Goal: Task Accomplishment & Management: Complete application form

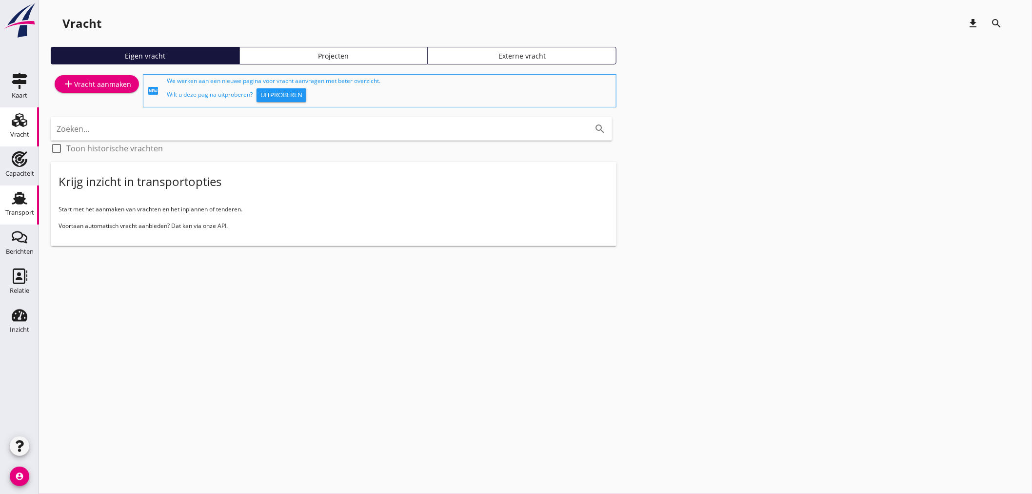
click at [17, 196] on icon "Transport" at bounding box center [20, 198] width 16 height 16
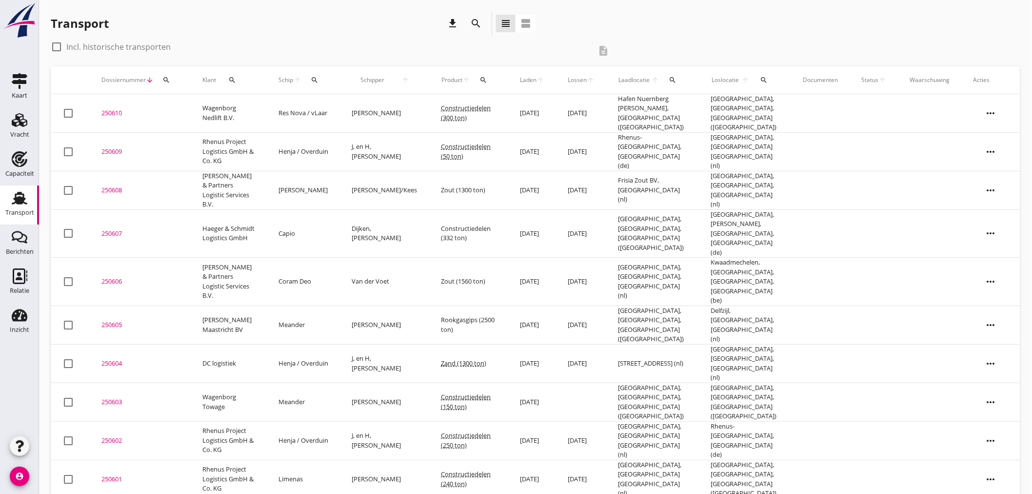
click at [684, 311] on icon "more_horiz" at bounding box center [991, 324] width 27 height 27
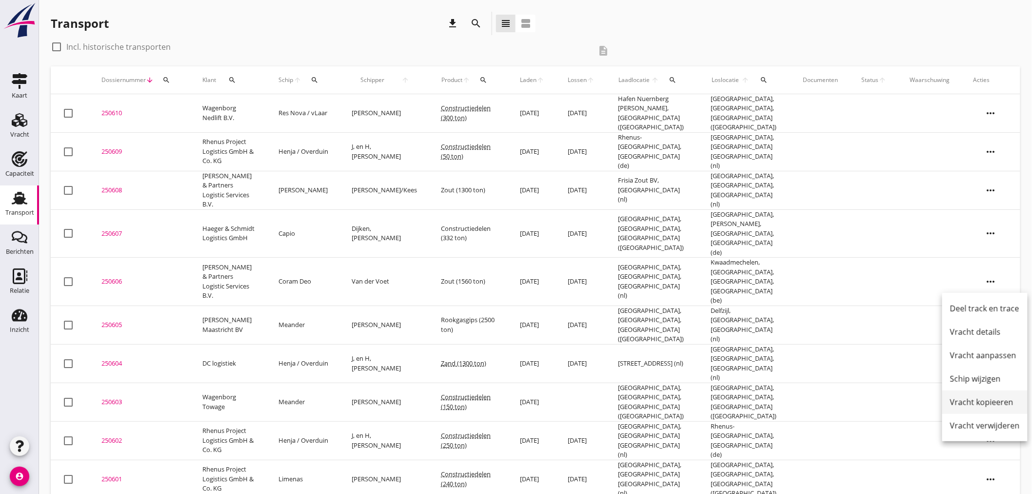
click at [684, 396] on div "Vracht kopieeren" at bounding box center [985, 402] width 70 height 12
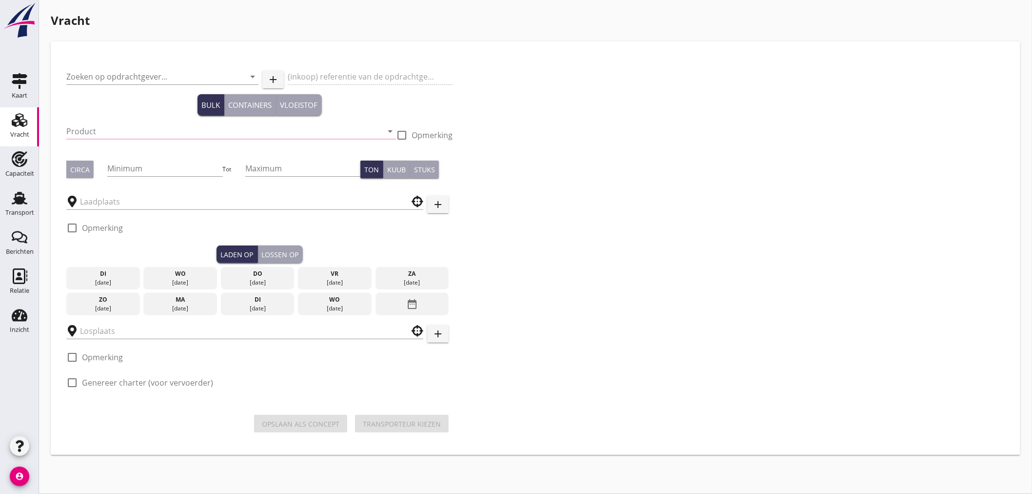
type input "[PERSON_NAME] Maastricht BV"
type input "Rookgasgips (6503)"
type input "2500"
type input "[GEOGRAPHIC_DATA], [GEOGRAPHIC_DATA], [GEOGRAPHIC_DATA]"
checkbox input "true"
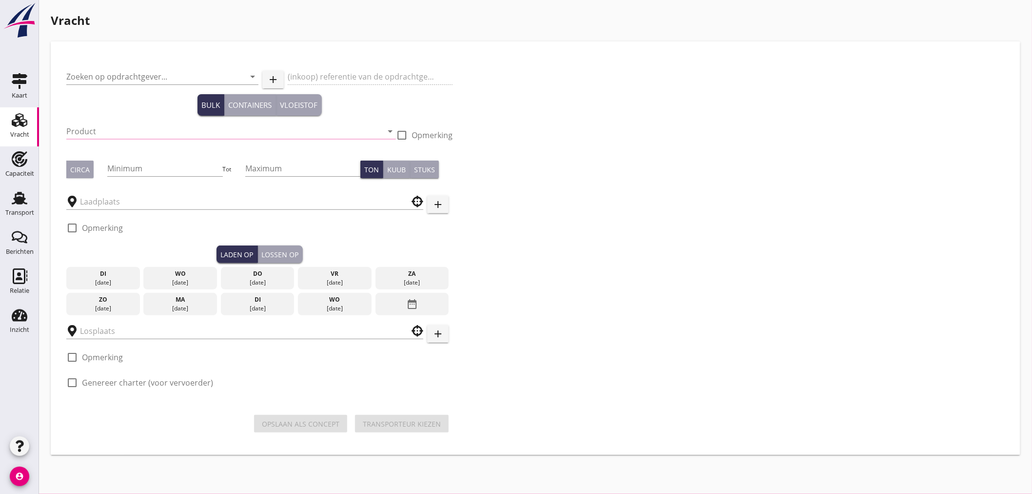
type input "Delfzijl, [GEOGRAPHIC_DATA], [GEOGRAPHIC_DATA]"
checkbox input "true"
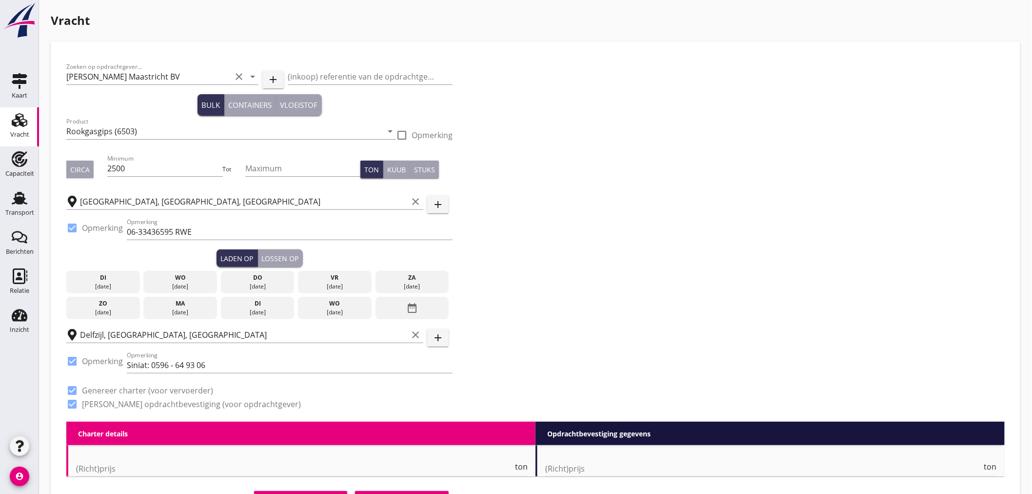
type input "2.75"
checkbox input "false"
radio input "false"
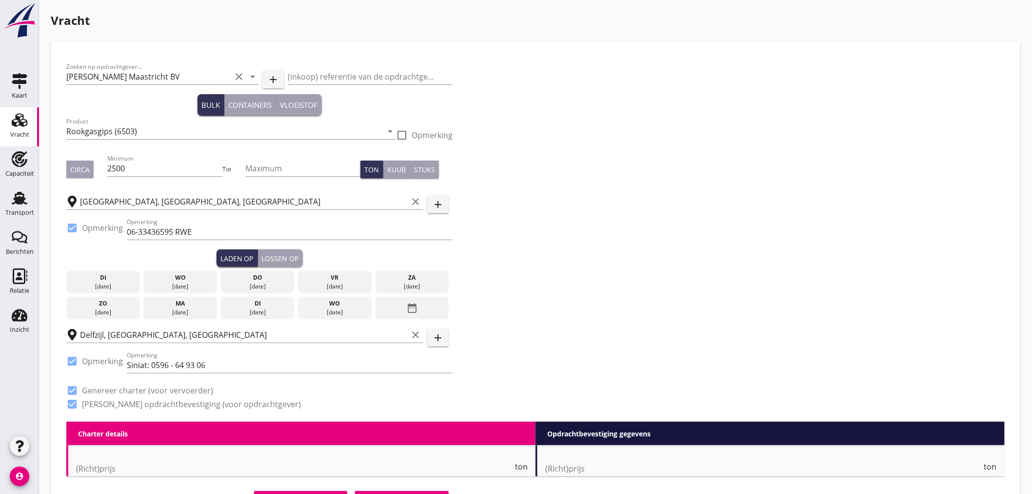
checkbox input "true"
radio input "false"
radio input "true"
type input "24"
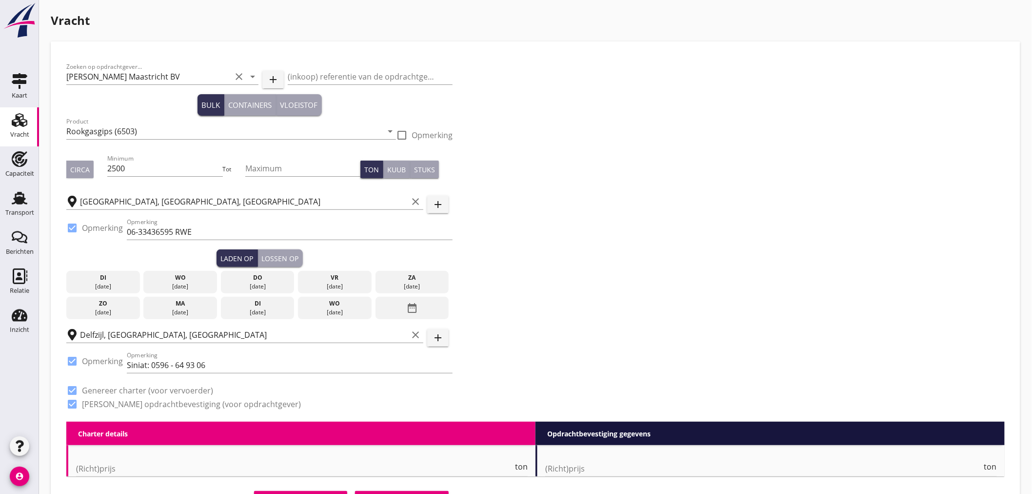
type input "5"
type input "14"
type input "2.75"
checkbox input "false"
radio input "false"
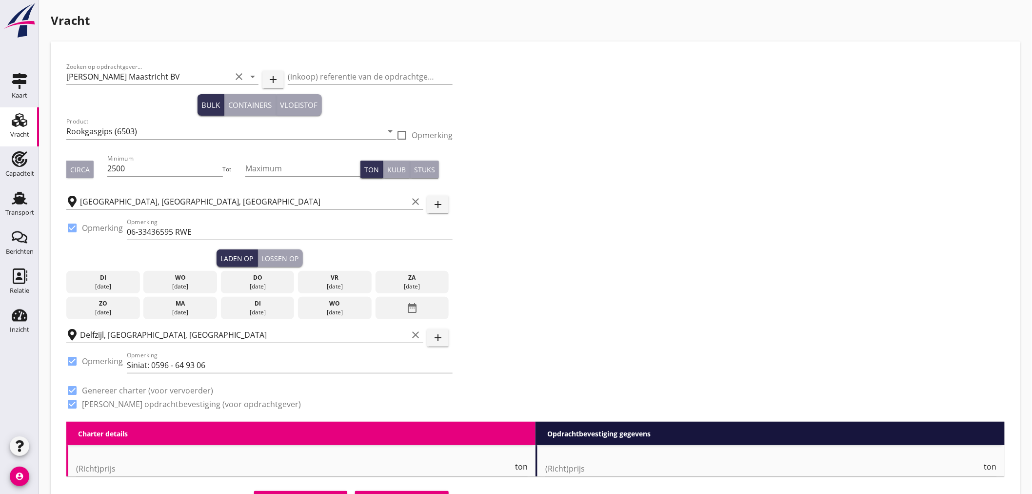
radio input "false"
checkbox input "true"
radio input "false"
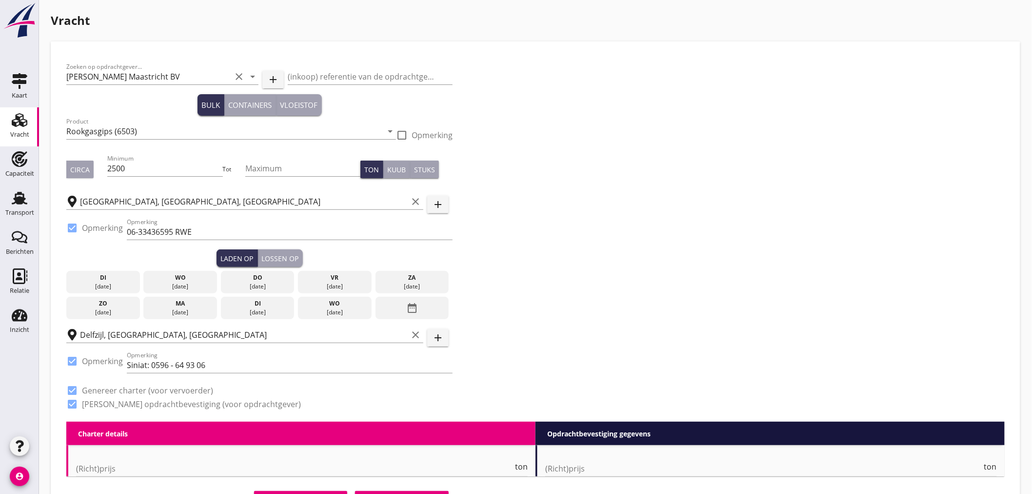
radio input "true"
type input "24"
type input "14"
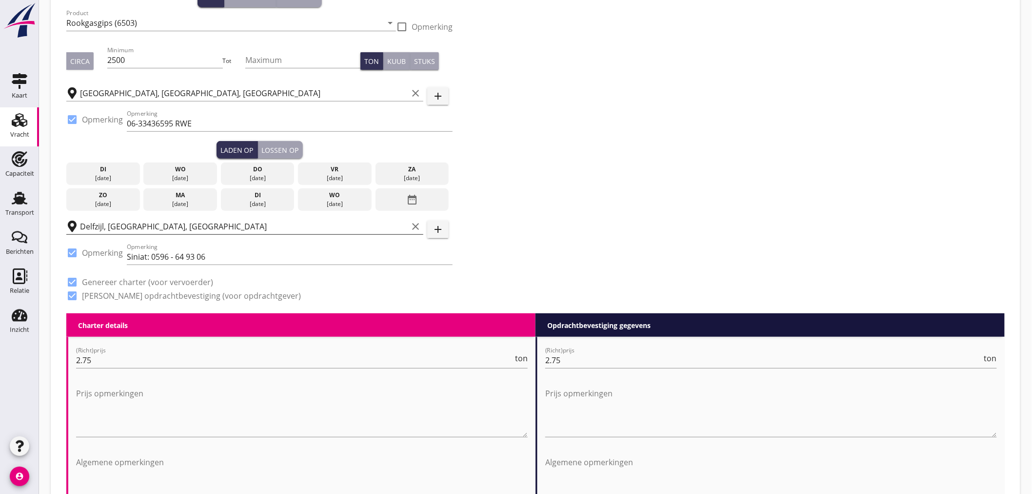
scroll to position [162, 0]
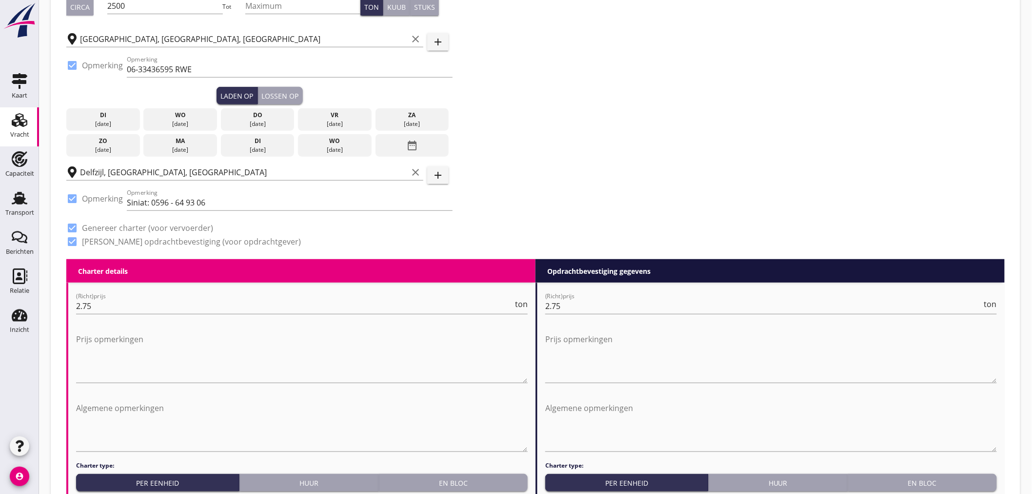
click at [336, 141] on div "wo" at bounding box center [335, 141] width 69 height 9
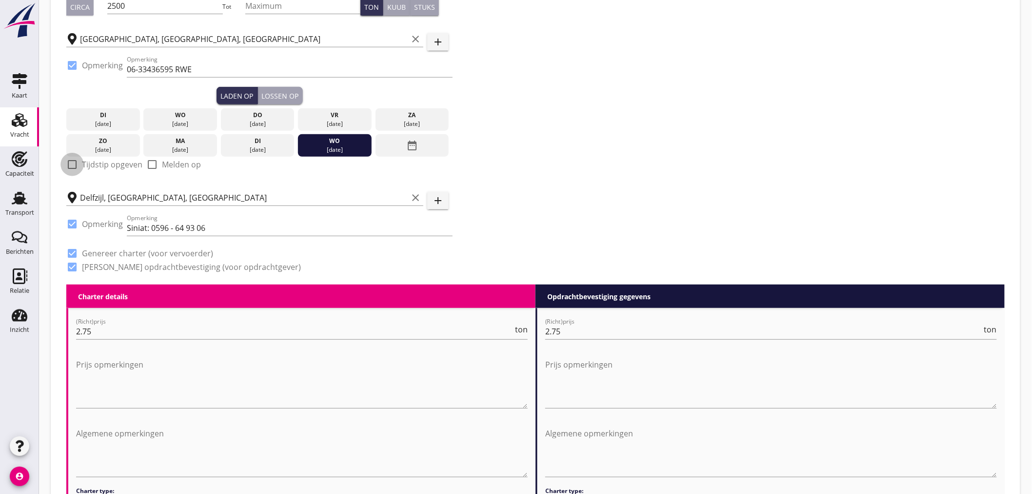
click at [75, 167] on div at bounding box center [72, 164] width 17 height 17
checkbox input "true"
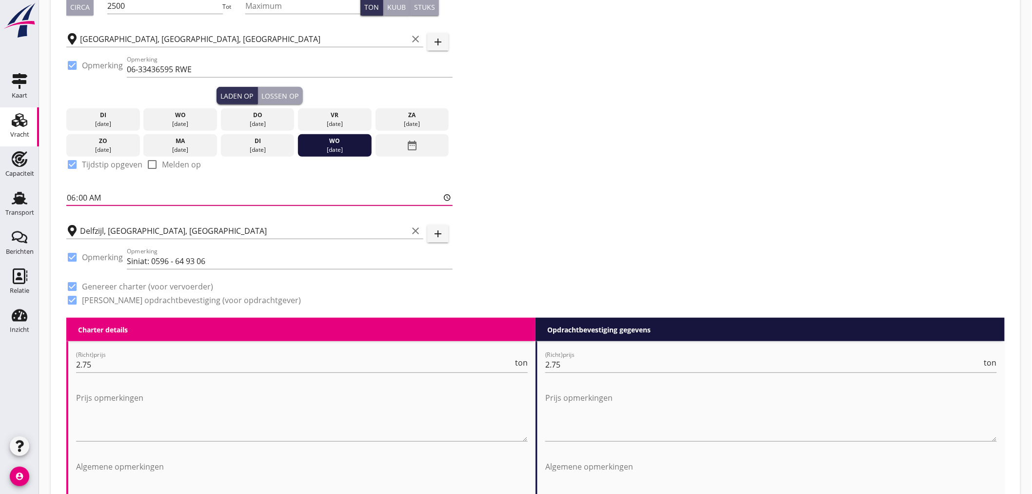
click at [85, 199] on input "06:00" at bounding box center [259, 198] width 386 height 16
type input "06:01"
click at [269, 93] on div "Lossen op" at bounding box center [280, 96] width 37 height 10
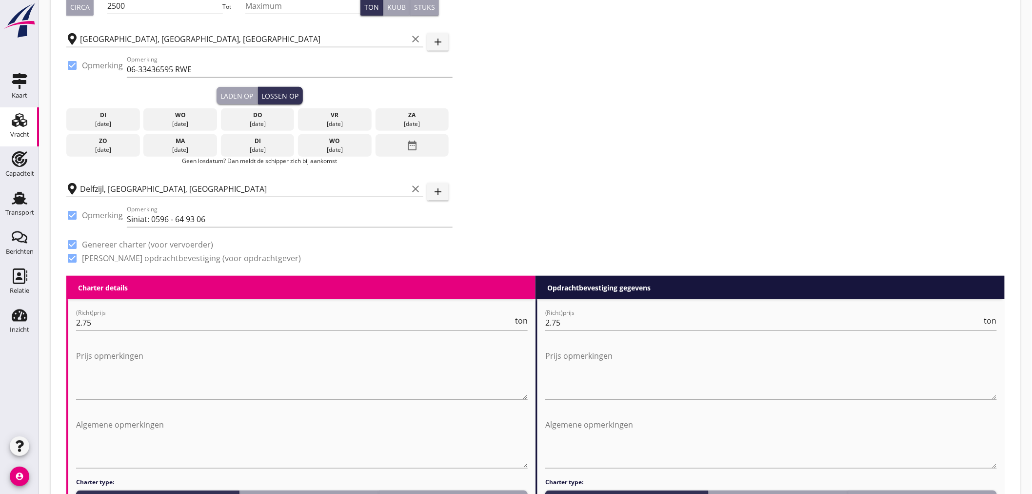
click at [386, 140] on div "date_range" at bounding box center [413, 145] width 74 height 22
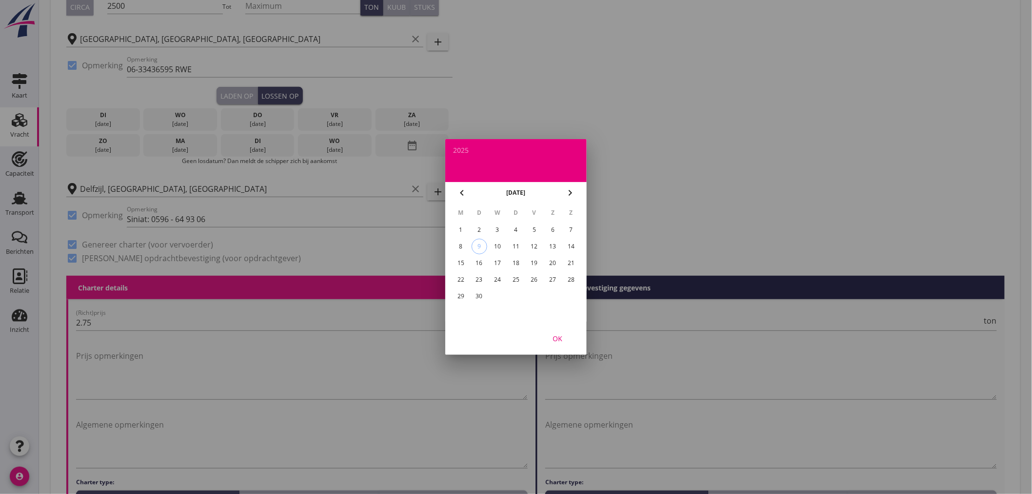
click at [513, 261] on div "18" at bounding box center [516, 263] width 16 height 16
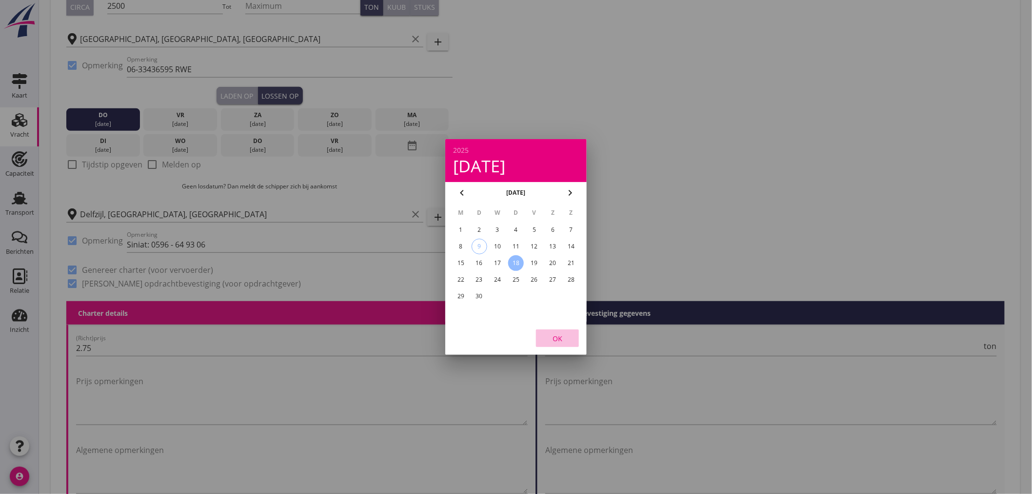
click at [554, 338] on div "OK" at bounding box center [557, 338] width 27 height 10
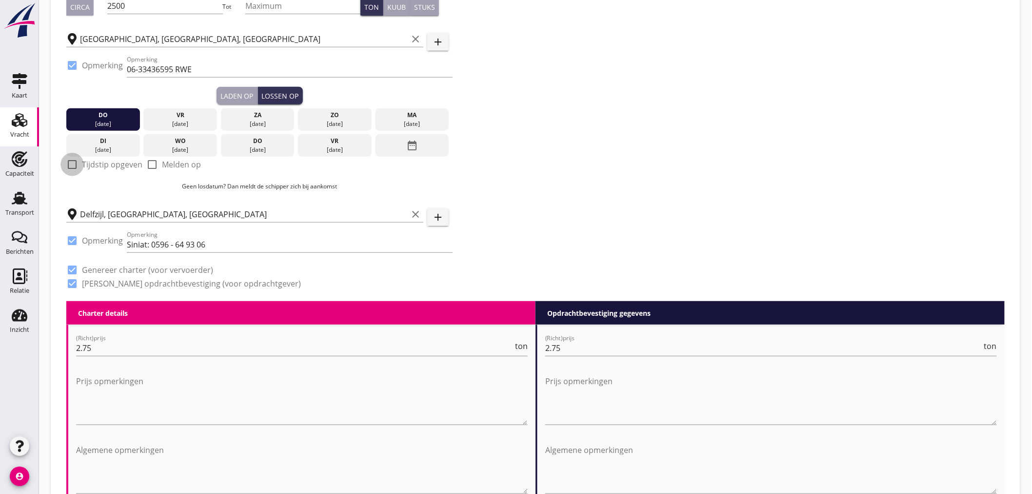
click at [70, 163] on div at bounding box center [72, 164] width 17 height 17
checkbox input "true"
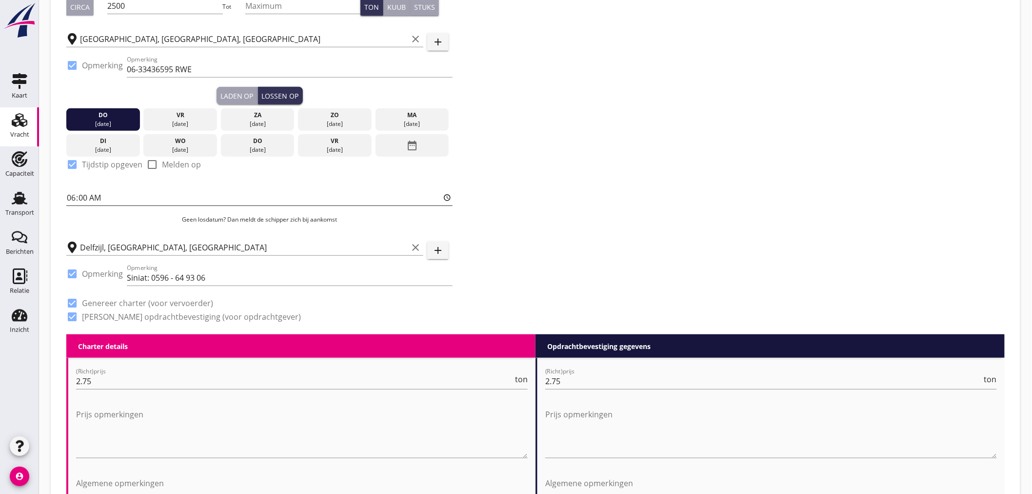
click at [84, 197] on input "06:00" at bounding box center [259, 198] width 386 height 16
type input "06:01"
click at [684, 228] on div "Zoeken op opdrachtgever... [PERSON_NAME] Maastricht BV clear arrow_drop_down ad…" at bounding box center [535, 115] width 947 height 440
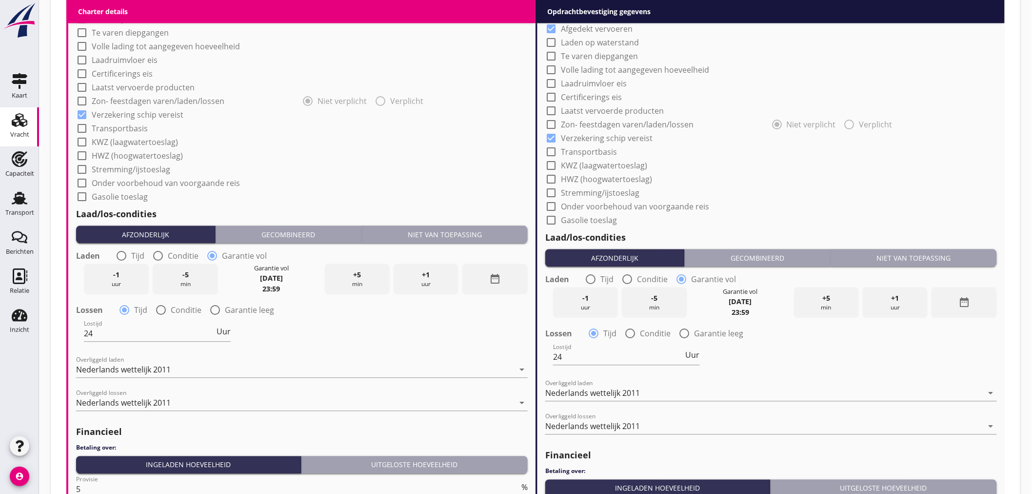
scroll to position [867, 0]
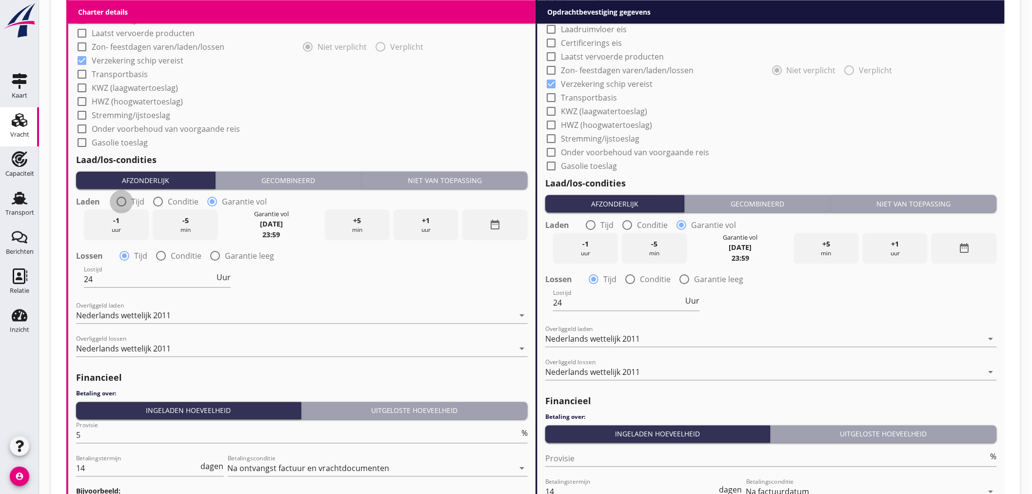
click at [126, 202] on div at bounding box center [121, 201] width 17 height 17
radio input "true"
click at [121, 227] on input "Laadtijd" at bounding box center [149, 225] width 131 height 16
type input "24"
click at [591, 223] on div at bounding box center [591, 225] width 17 height 17
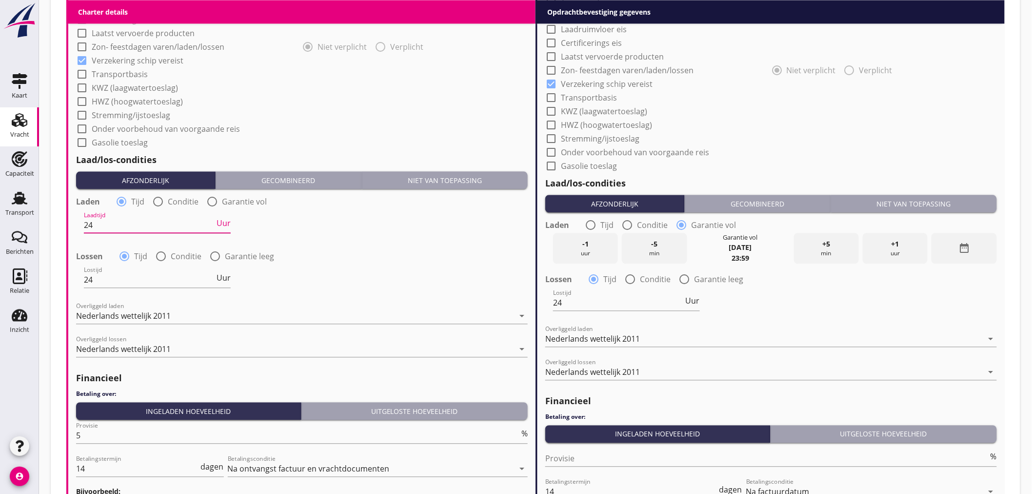
radio input "true"
click at [593, 249] on input "Laadtijd" at bounding box center [618, 249] width 131 height 16
click at [684, 242] on span "Uur" at bounding box center [693, 246] width 14 height 8
type input "1"
drag, startPoint x: 566, startPoint y: 304, endPoint x: 534, endPoint y: 300, distance: 32.5
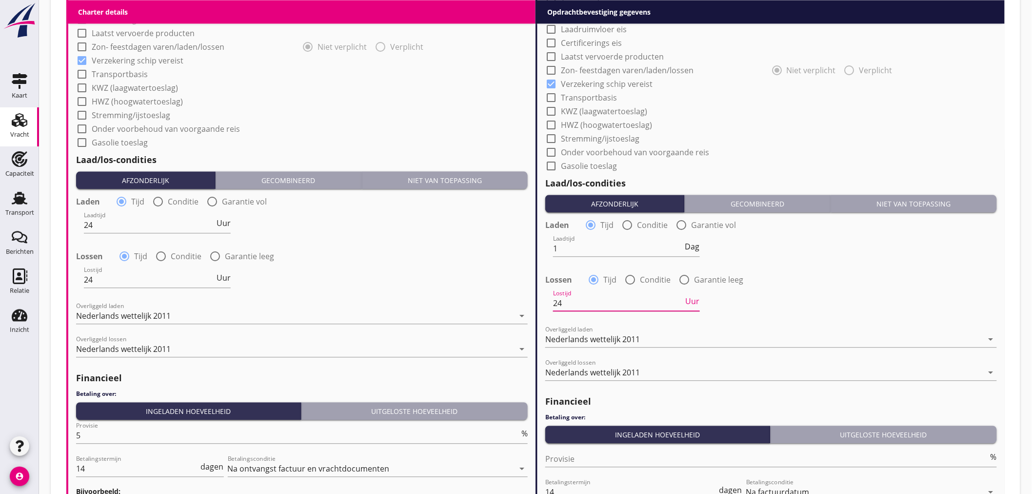
click at [534, 300] on div "Charter details keyboard_arrow_down (Richt)prijs 2.75 ton Prijs opmerkingen Alg…" at bounding box center [535, 94] width 939 height 928
click at [684, 299] on span "Uur" at bounding box center [693, 301] width 14 height 8
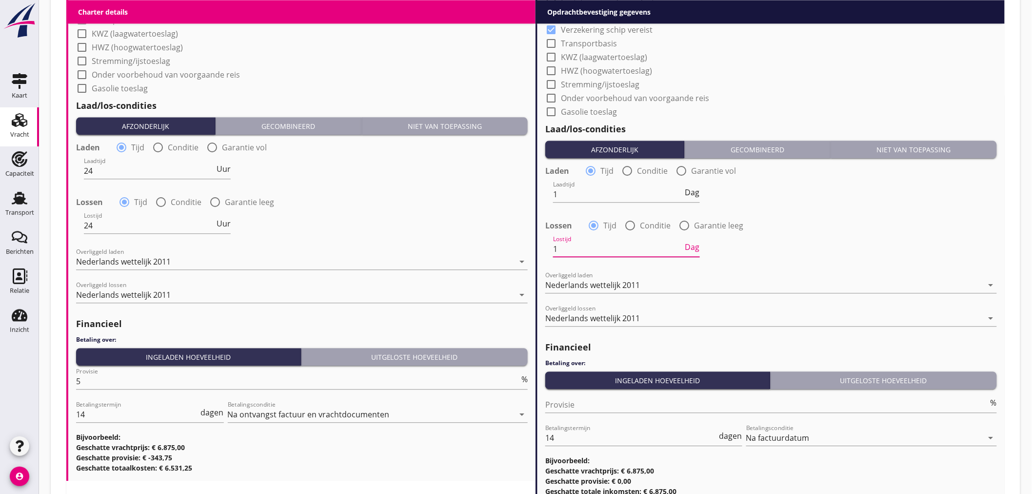
scroll to position [997, 0]
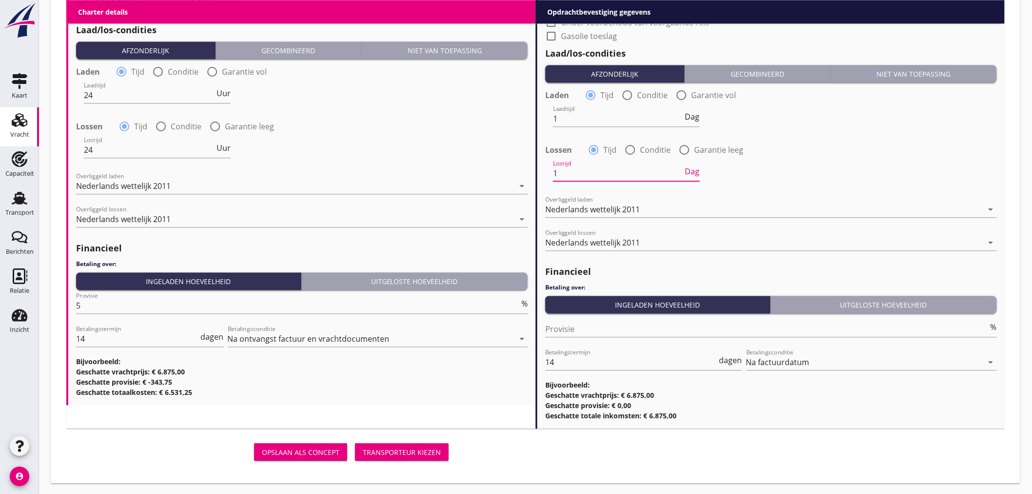
type input "1"
click at [411, 447] on div "Transporteur kiezen" at bounding box center [402, 452] width 78 height 10
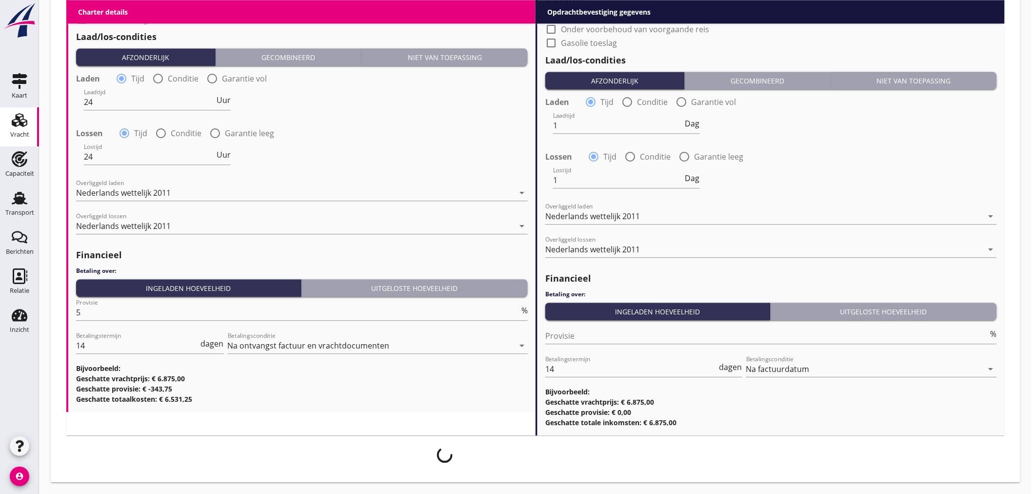
scroll to position [989, 0]
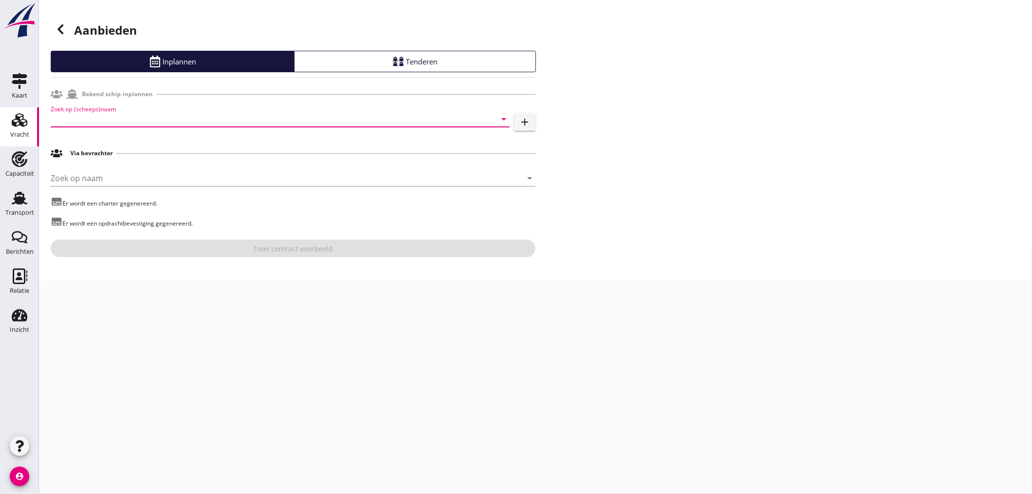
click at [153, 122] on input "Zoek op (scheeps)naam" at bounding box center [267, 119] width 432 height 16
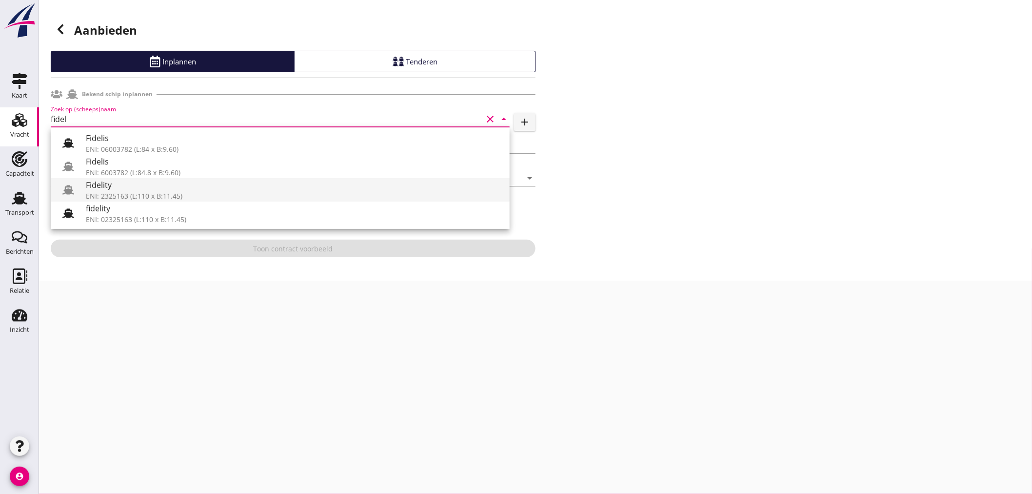
click at [160, 188] on div "Fidelity" at bounding box center [294, 185] width 416 height 12
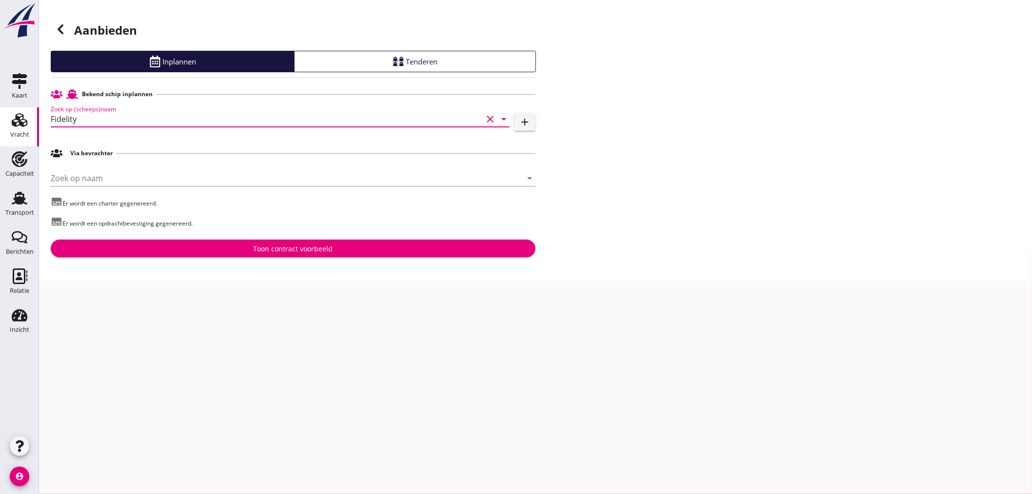
type input "Fidelity"
click at [288, 249] on div "Toon contract voorbeeld" at bounding box center [294, 248] width 80 height 10
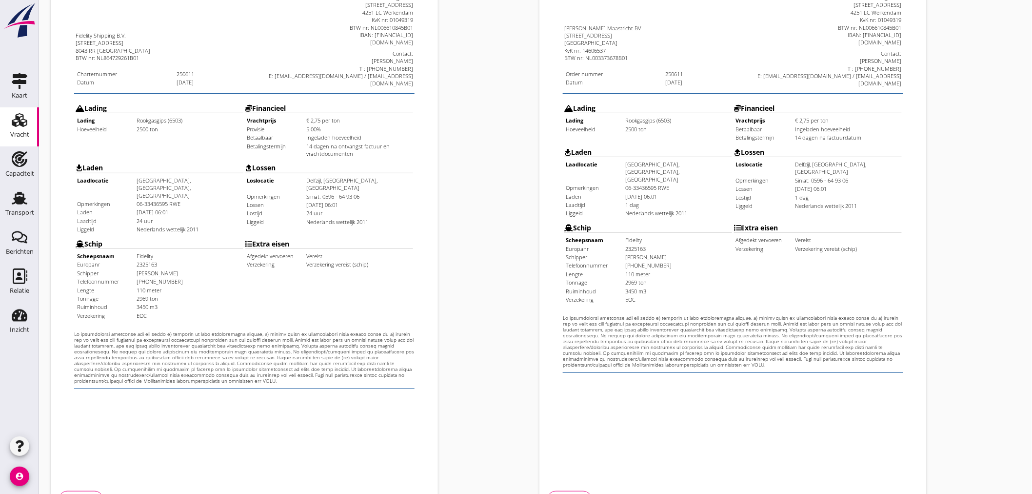
scroll to position [228, 0]
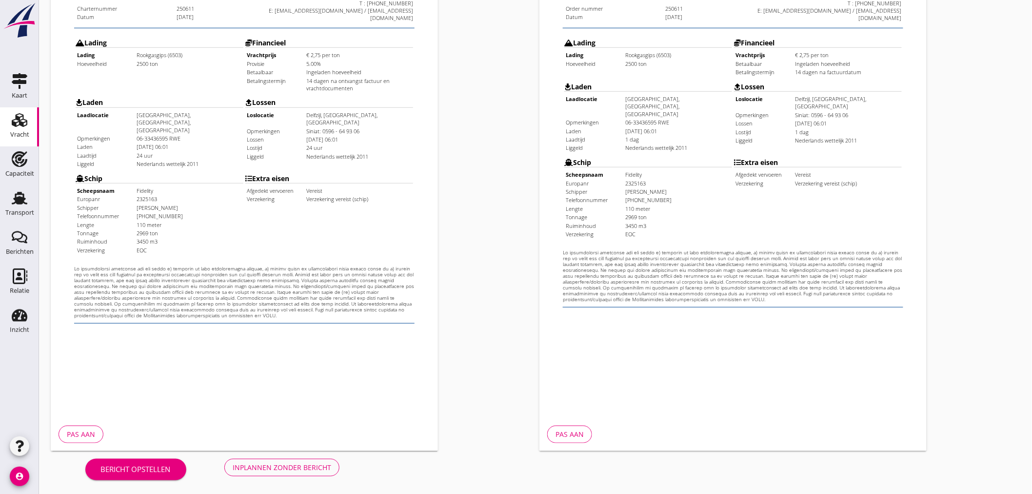
click at [259, 469] on div "Inplannen zonder bericht" at bounding box center [282, 467] width 99 height 10
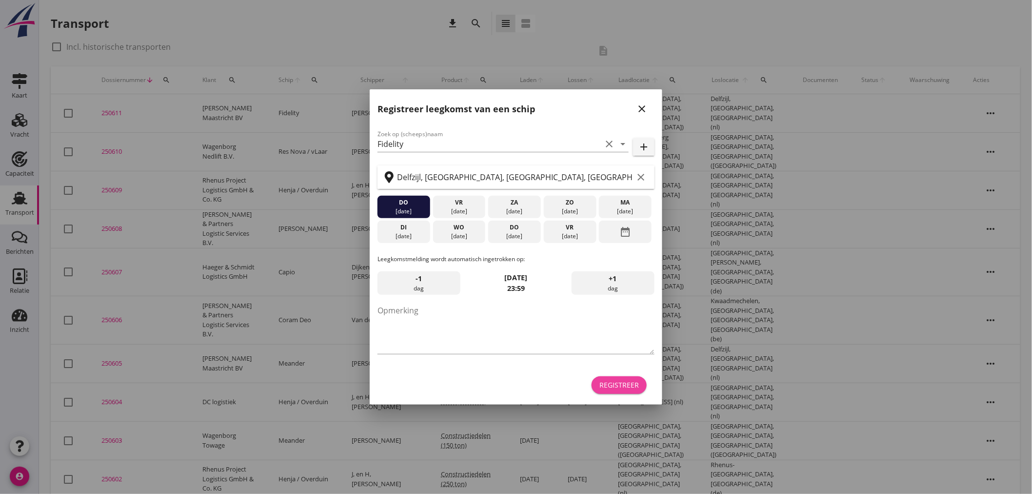
click at [626, 381] on div "Registreer" at bounding box center [620, 385] width 40 height 10
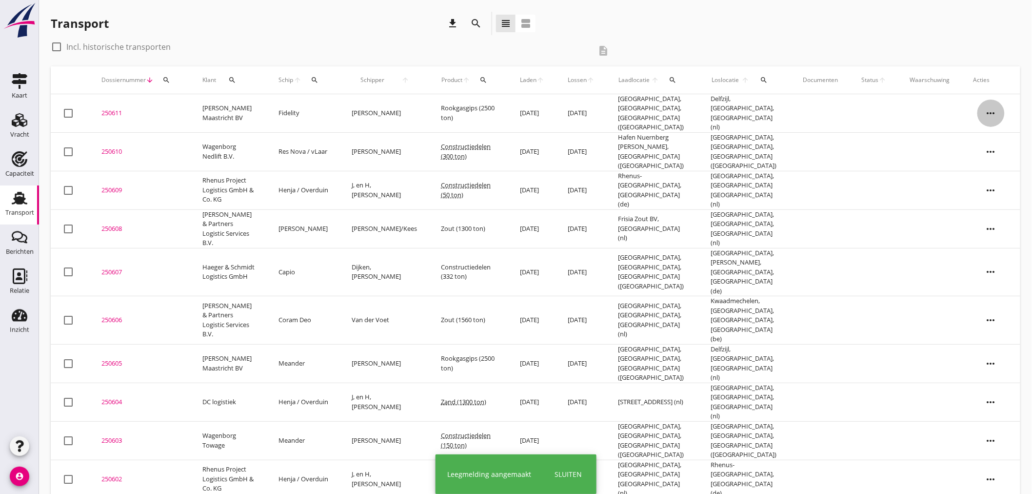
click at [684, 109] on icon "more_horiz" at bounding box center [991, 113] width 27 height 27
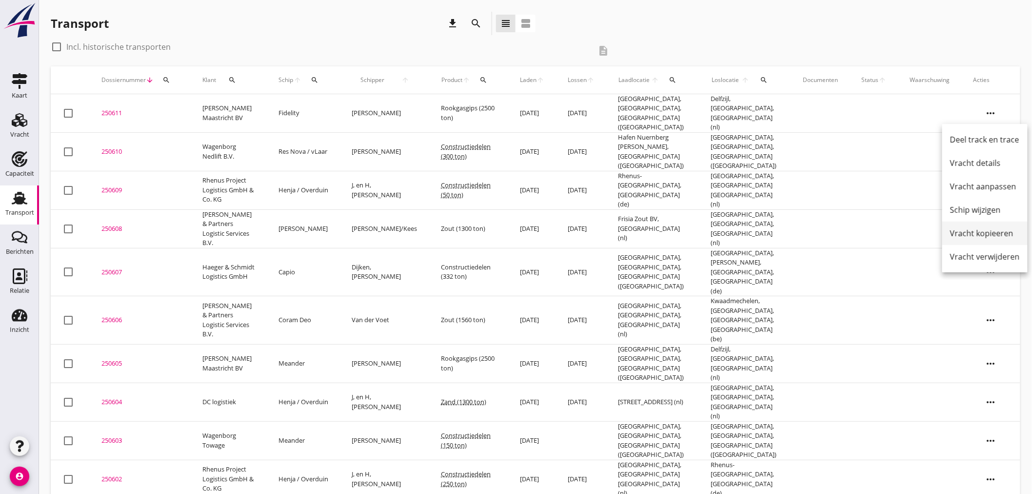
click at [684, 237] on div "Vracht kopieeren" at bounding box center [985, 233] width 70 height 12
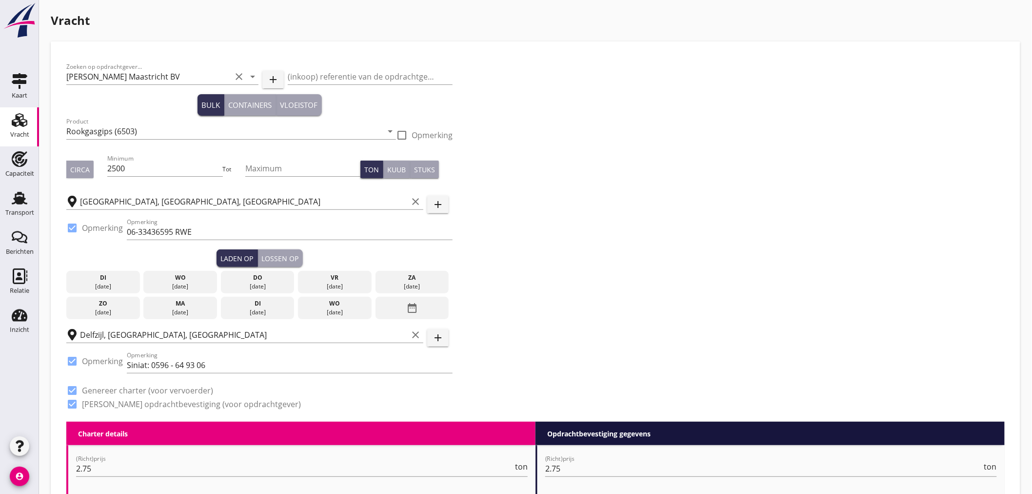
click at [404, 309] on div "date_range" at bounding box center [413, 308] width 74 height 22
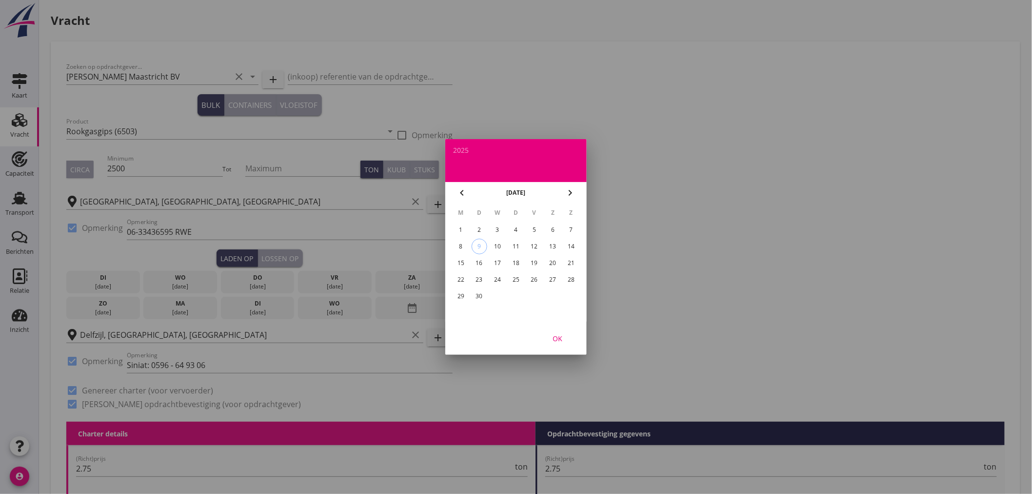
click at [539, 260] on div "19" at bounding box center [535, 263] width 16 height 16
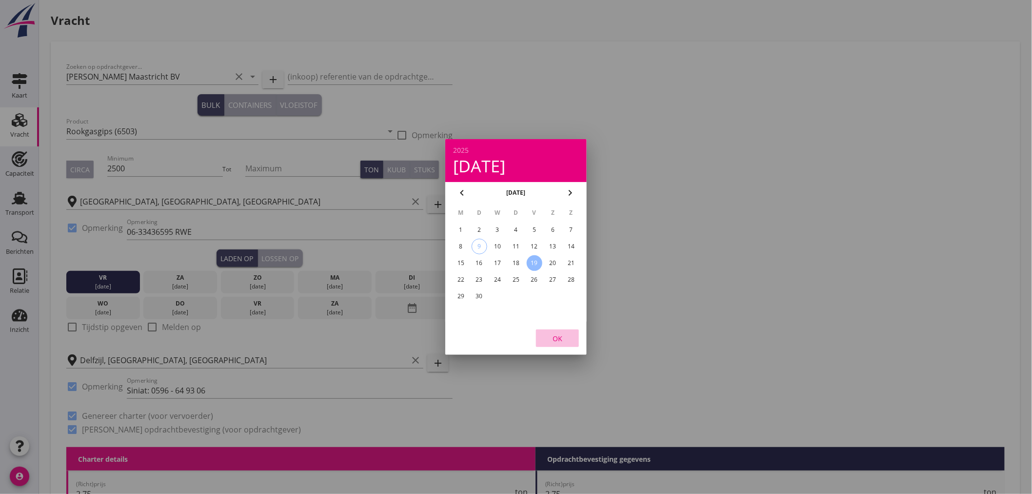
click at [559, 335] on div "OK" at bounding box center [557, 338] width 27 height 10
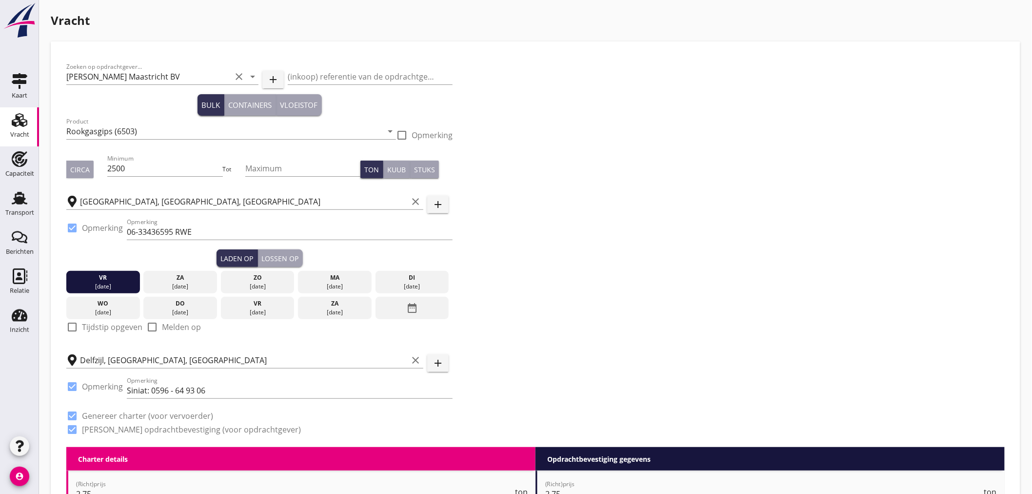
scroll to position [54, 0]
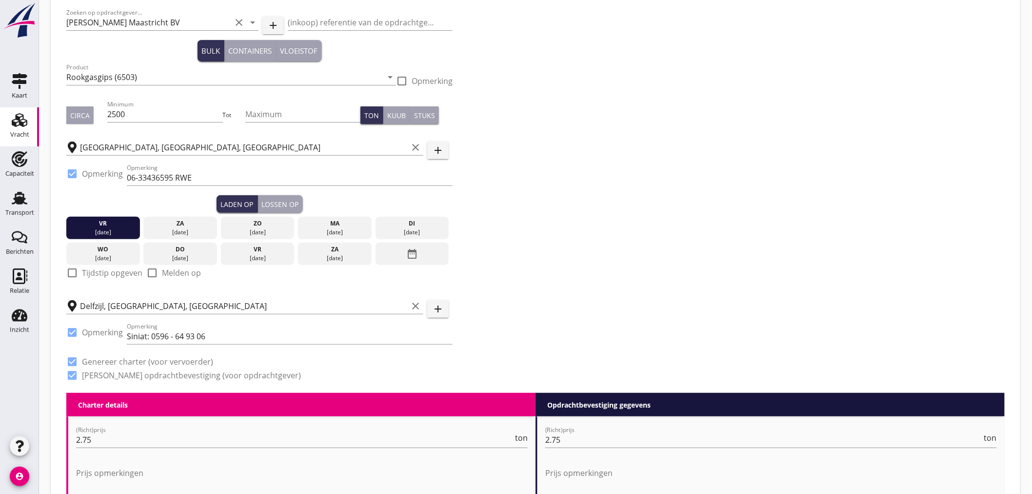
click at [286, 203] on div "Lossen op" at bounding box center [280, 204] width 37 height 10
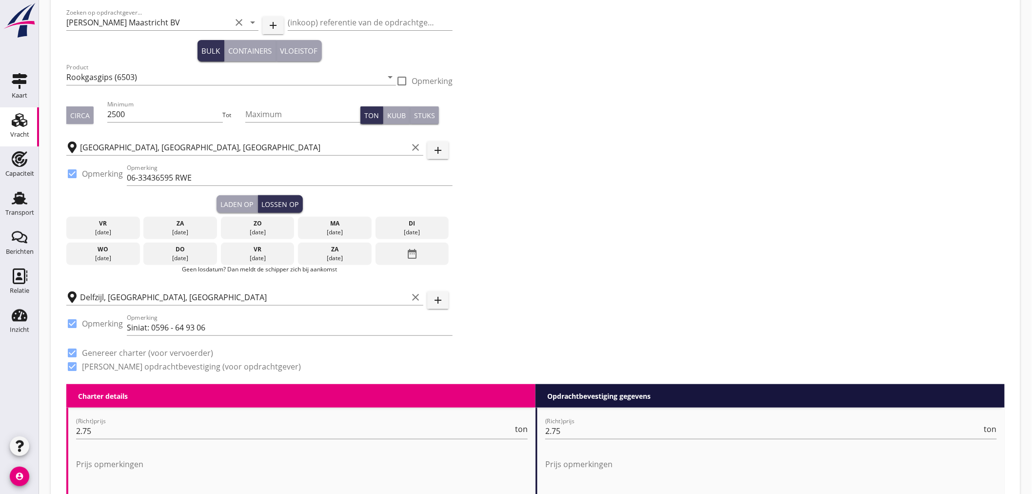
click at [315, 228] on div "[DATE]" at bounding box center [335, 232] width 69 height 9
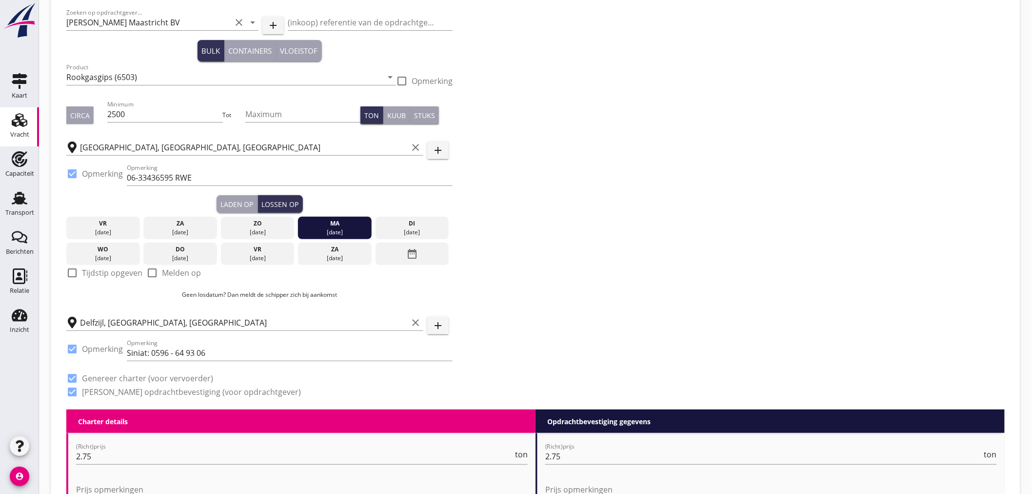
click at [76, 275] on div at bounding box center [72, 272] width 17 height 17
checkbox input "true"
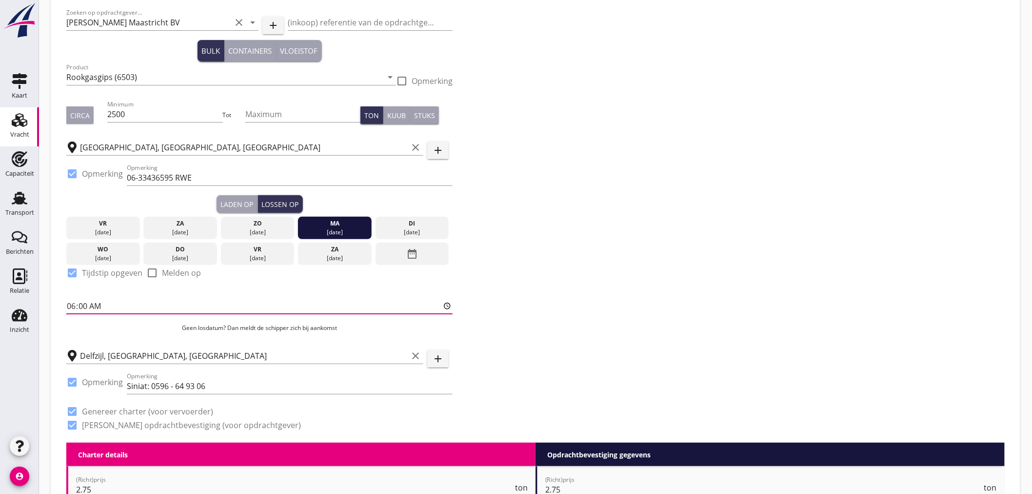
click at [89, 305] on input "06:00" at bounding box center [259, 306] width 386 height 16
type input "06:01"
click at [244, 205] on div "Laden op" at bounding box center [237, 204] width 33 height 10
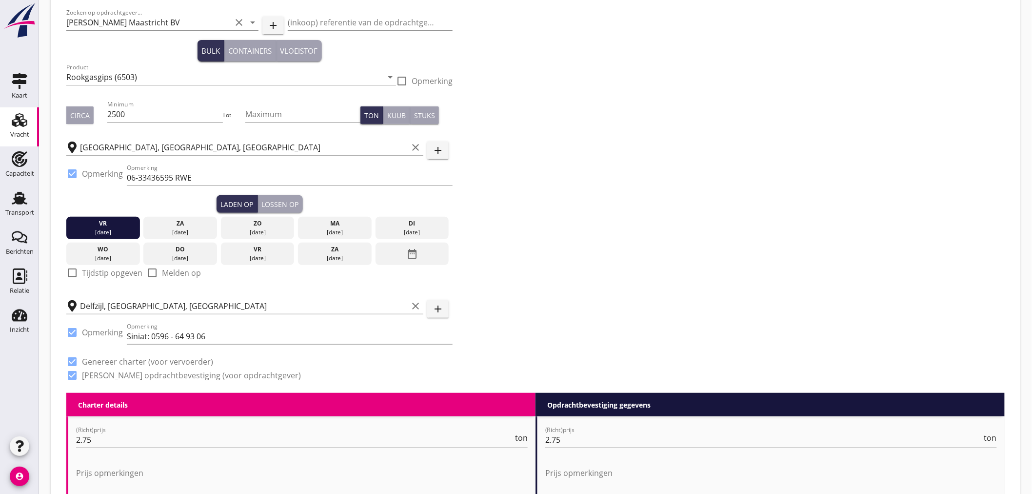
click at [72, 271] on div at bounding box center [72, 272] width 17 height 17
checkbox input "true"
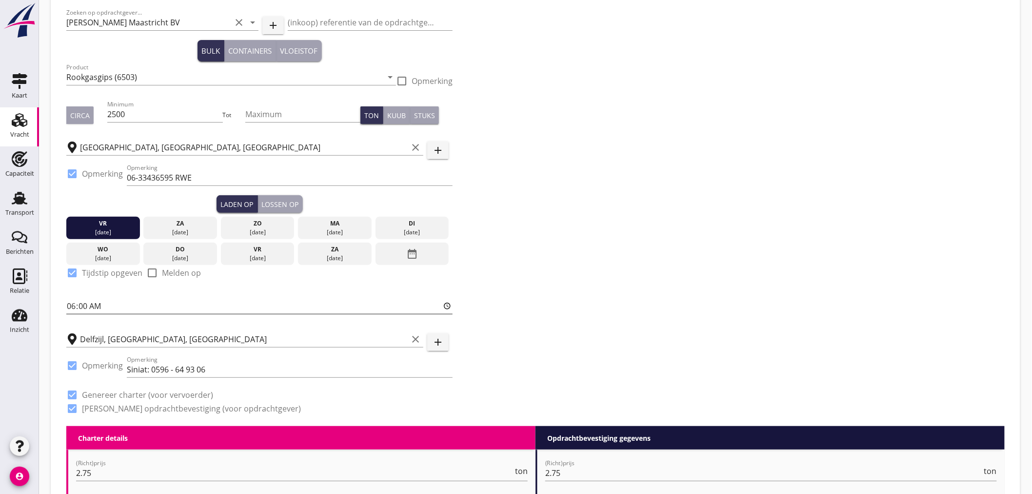
click at [85, 302] on input "06:00" at bounding box center [259, 306] width 386 height 16
type input "06:01"
click at [643, 160] on div "Zoeken op opdrachtgever... [PERSON_NAME] Maastricht BV clear arrow_drop_down ad…" at bounding box center [535, 214] width 947 height 423
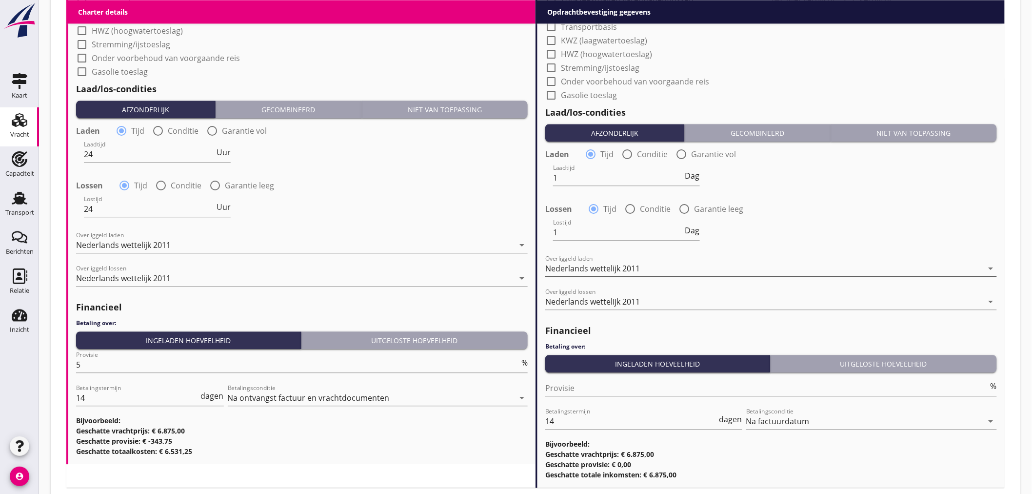
scroll to position [981, 0]
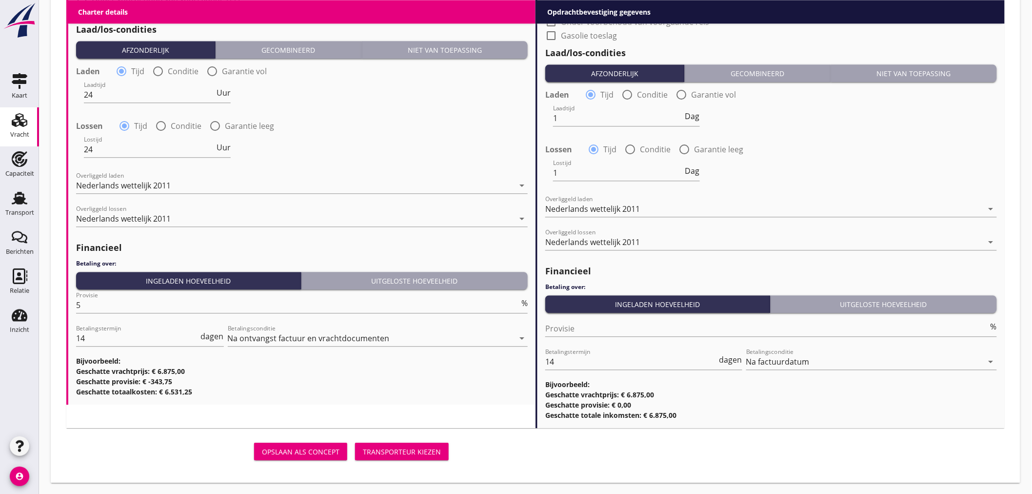
click at [405, 457] on button "Transporteur kiezen" at bounding box center [402, 452] width 94 height 18
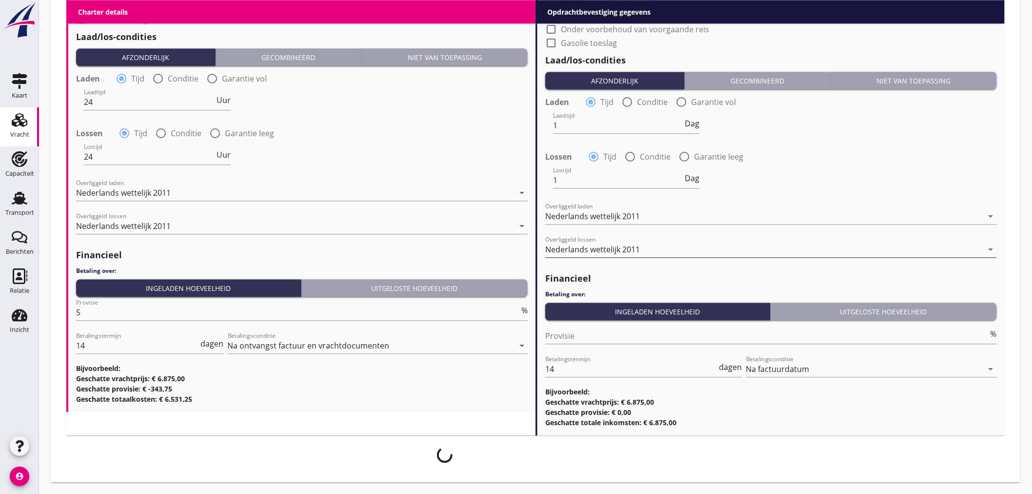
scroll to position [972, 0]
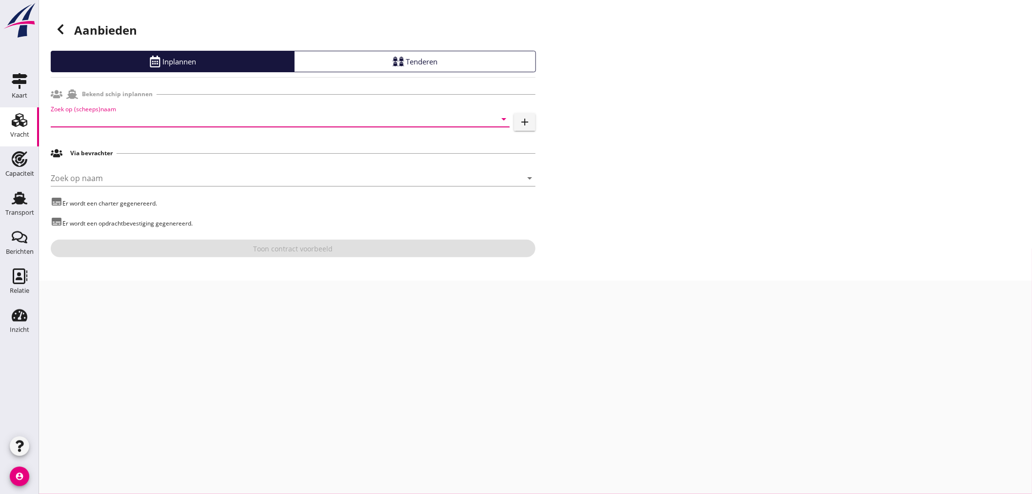
click at [280, 119] on input "Zoek op (scheeps)naam" at bounding box center [267, 119] width 432 height 16
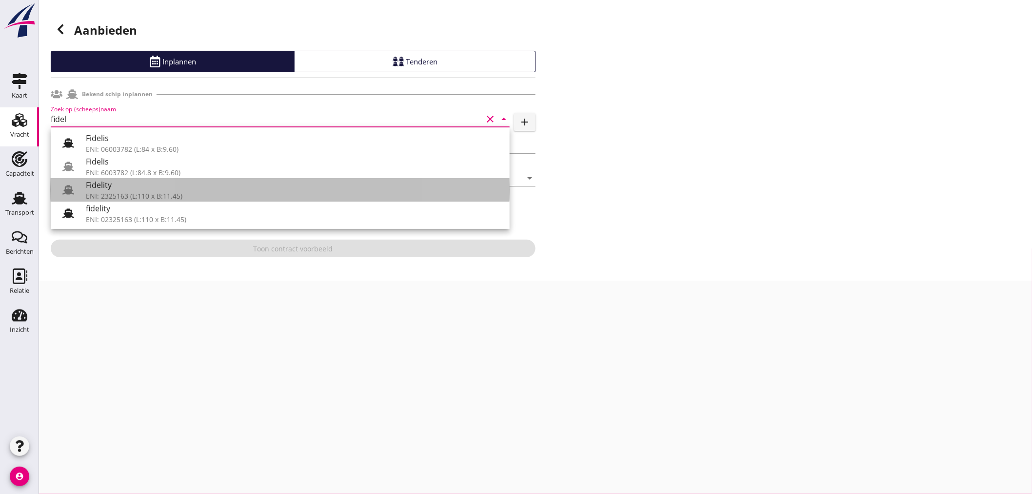
click at [235, 186] on div "Fidelity" at bounding box center [294, 185] width 416 height 12
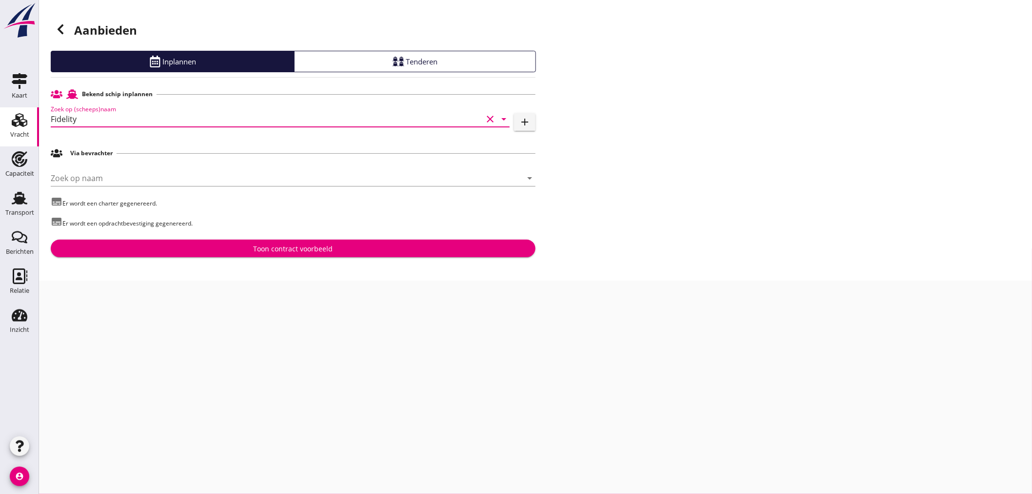
type input "Fidelity"
click at [421, 249] on div "Toon contract voorbeeld" at bounding box center [293, 248] width 469 height 10
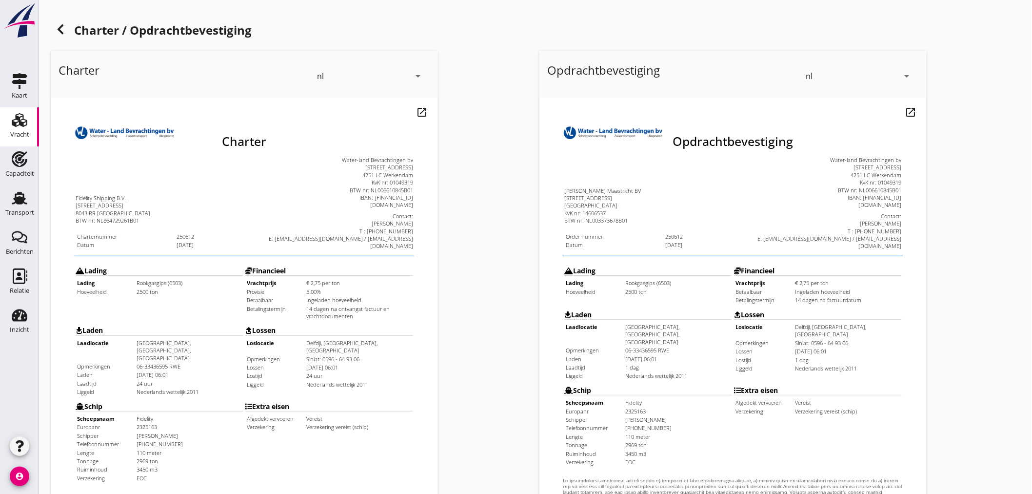
scroll to position [228, 0]
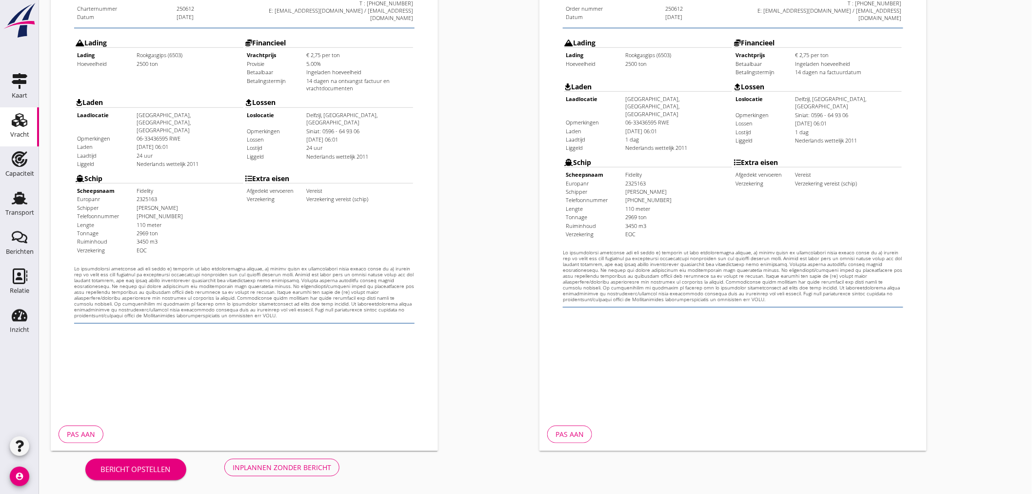
click at [307, 467] on div "Inplannen zonder bericht" at bounding box center [282, 467] width 99 height 10
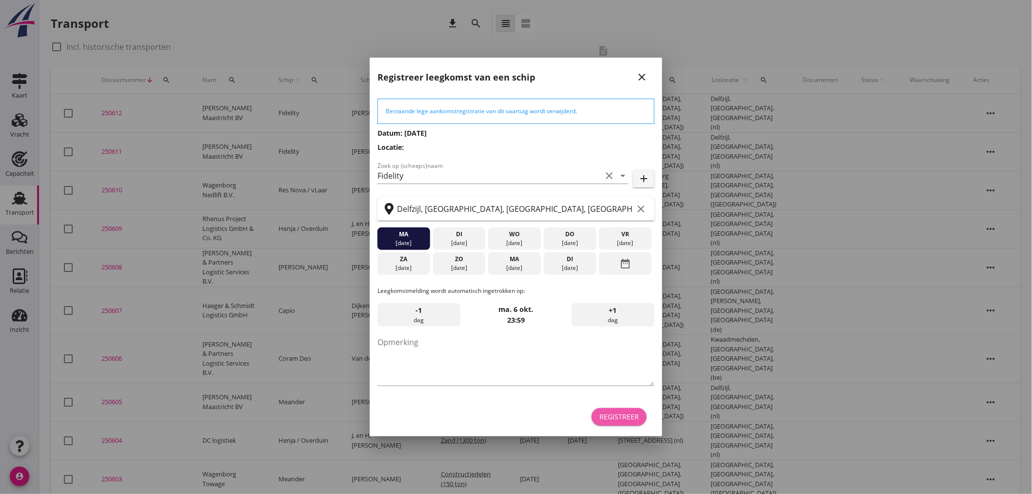
click at [626, 418] on div "Registreer" at bounding box center [620, 416] width 40 height 10
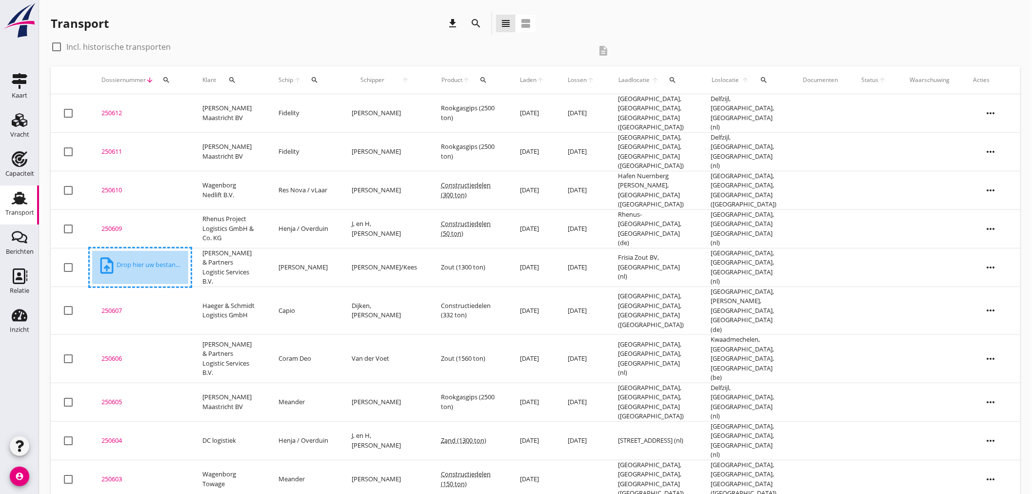
click at [121, 148] on div "250611" at bounding box center [140, 152] width 78 height 10
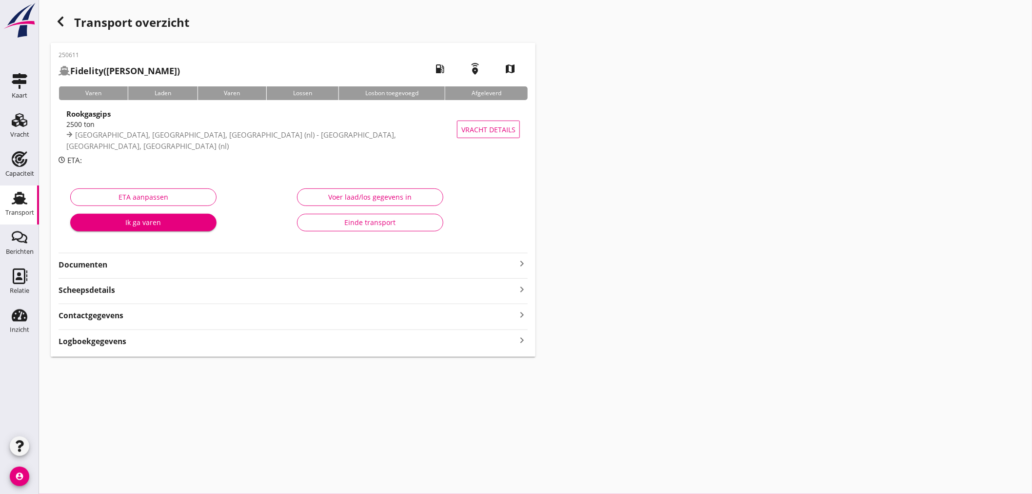
click at [286, 260] on strong "Documenten" at bounding box center [288, 264] width 458 height 11
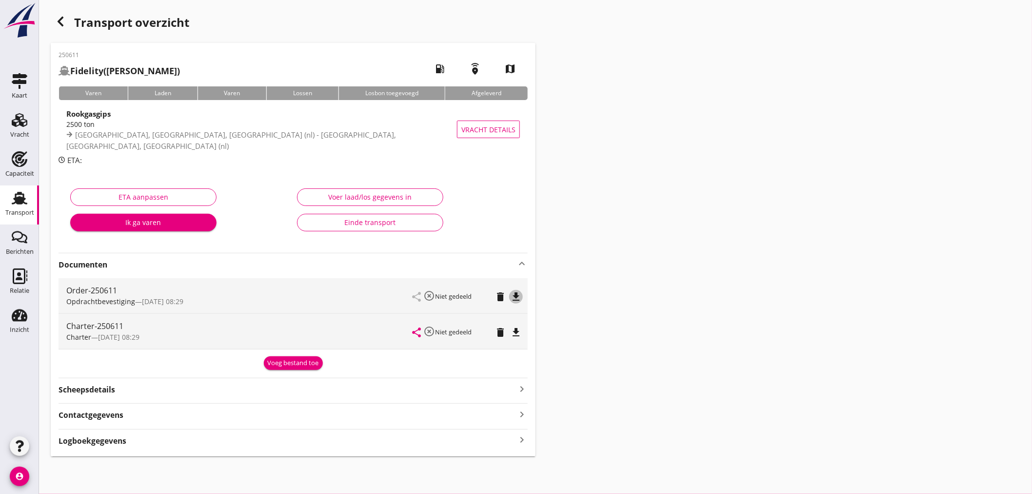
click at [517, 295] on icon "file_download" at bounding box center [516, 297] width 12 height 12
click at [516, 335] on icon "file_download" at bounding box center [516, 332] width 12 height 12
click at [65, 22] on icon "button" at bounding box center [61, 22] width 12 height 12
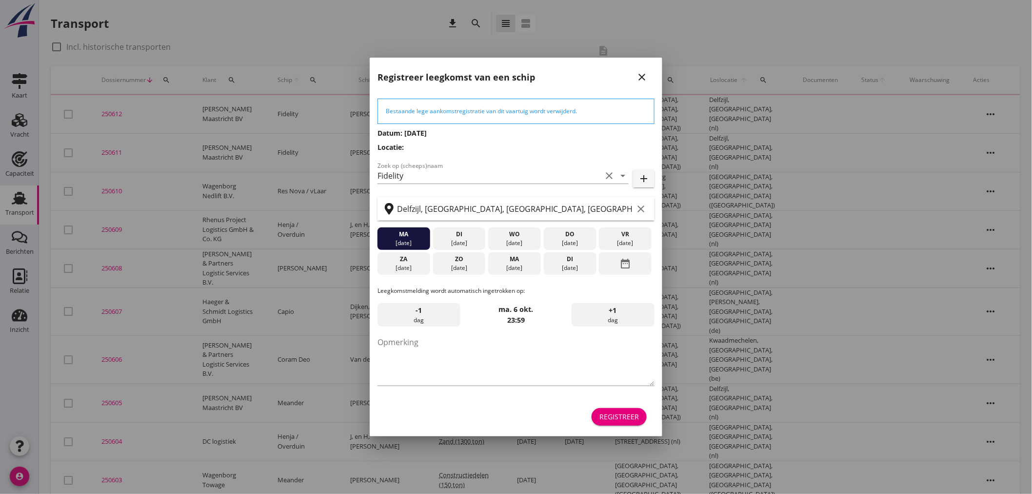
click at [108, 115] on div at bounding box center [516, 247] width 1032 height 494
click at [637, 79] on icon "close" at bounding box center [642, 77] width 12 height 12
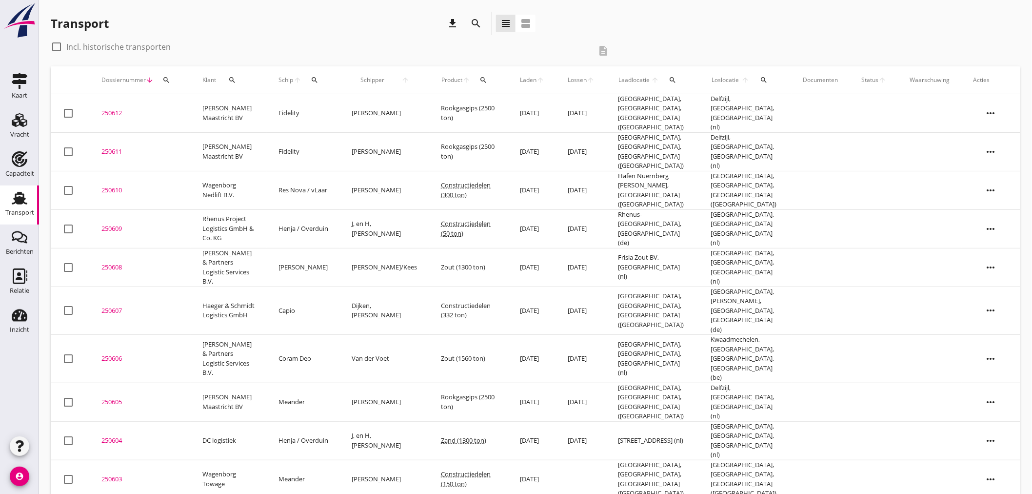
click at [106, 110] on div "250612" at bounding box center [140, 113] width 78 height 10
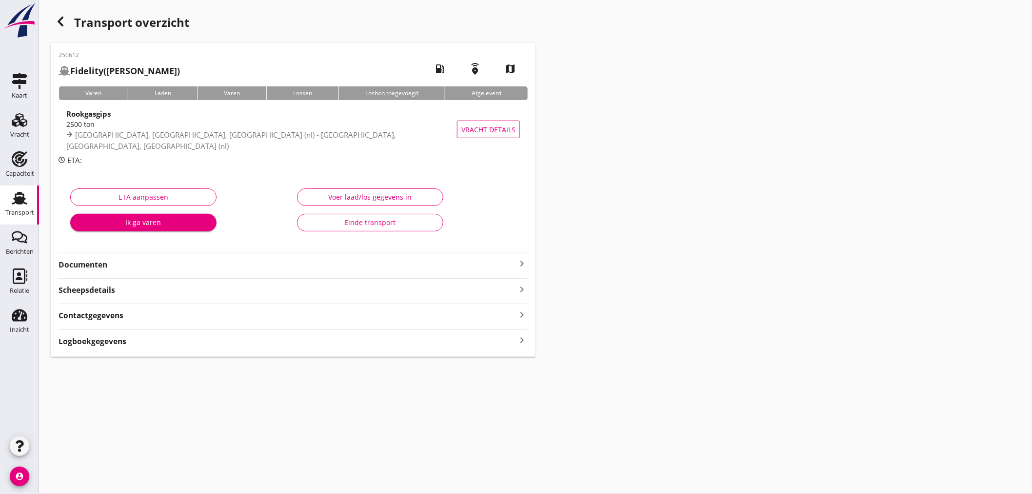
click at [311, 264] on strong "Documenten" at bounding box center [288, 264] width 458 height 11
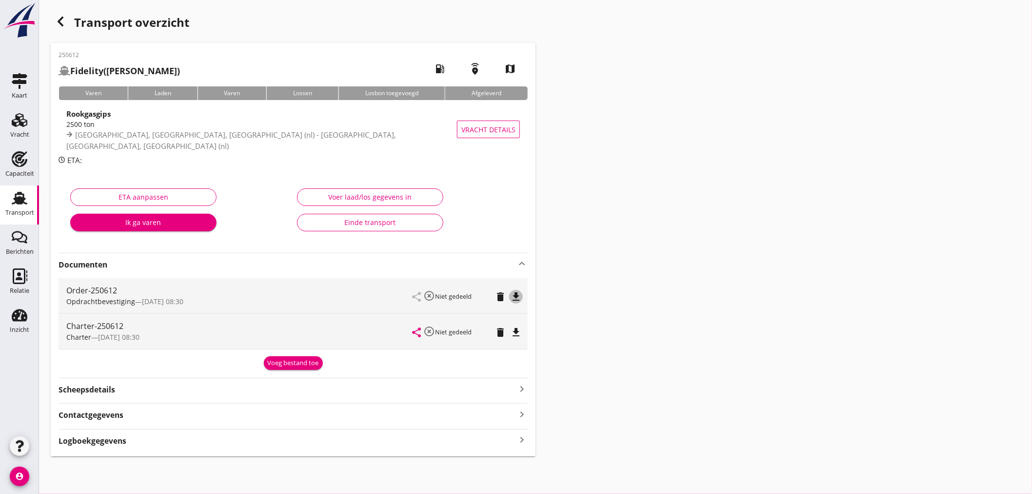
click at [522, 298] on icon "file_download" at bounding box center [516, 297] width 12 height 12
click at [513, 330] on icon "file_download" at bounding box center [516, 332] width 12 height 12
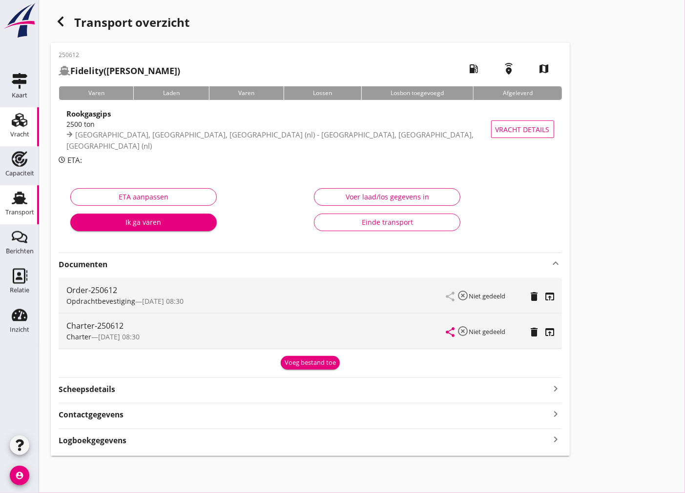
click at [18, 127] on icon "Vracht" at bounding box center [20, 120] width 16 height 16
